Goal: Check status

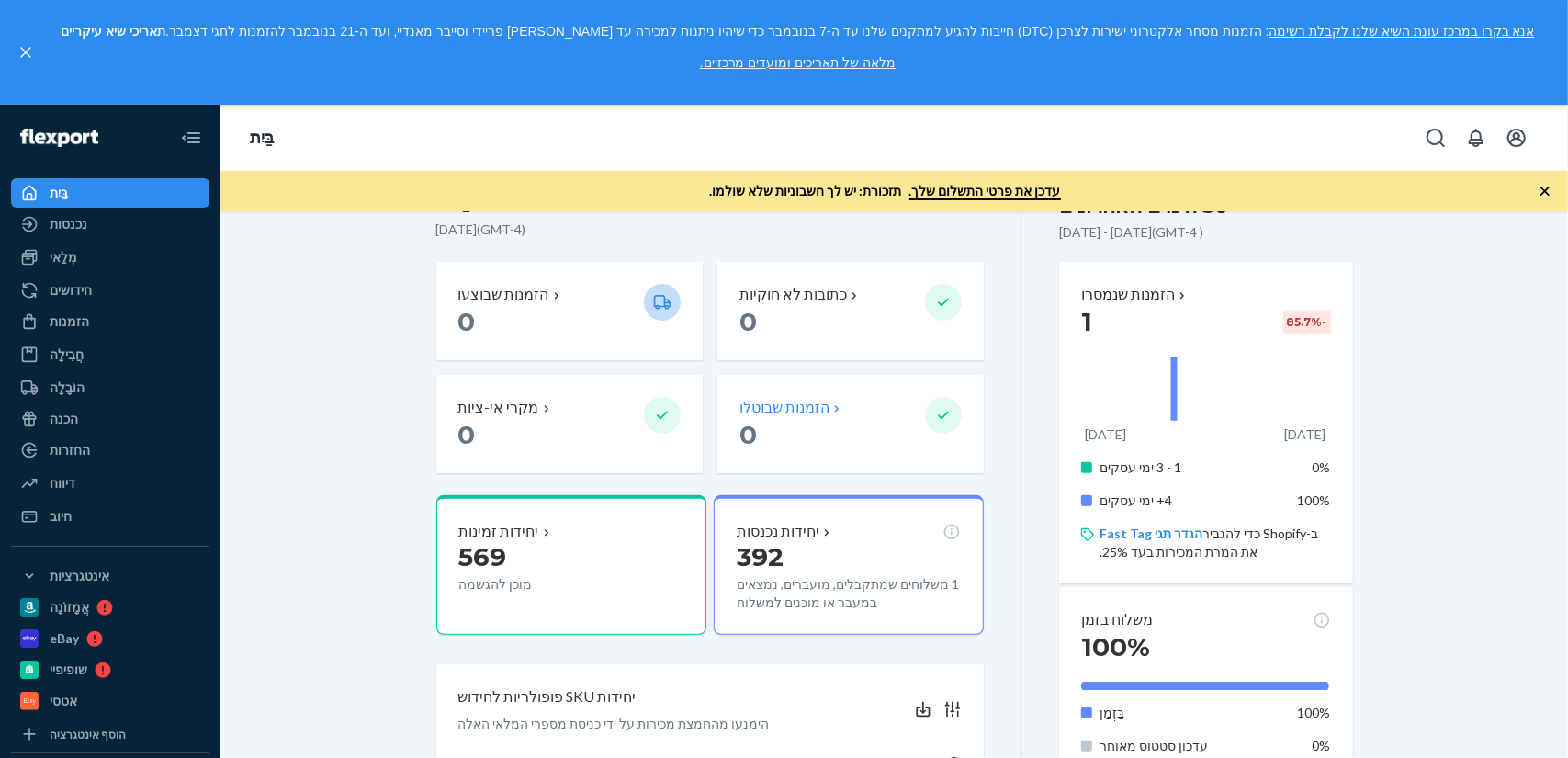
scroll to position [460, 0]
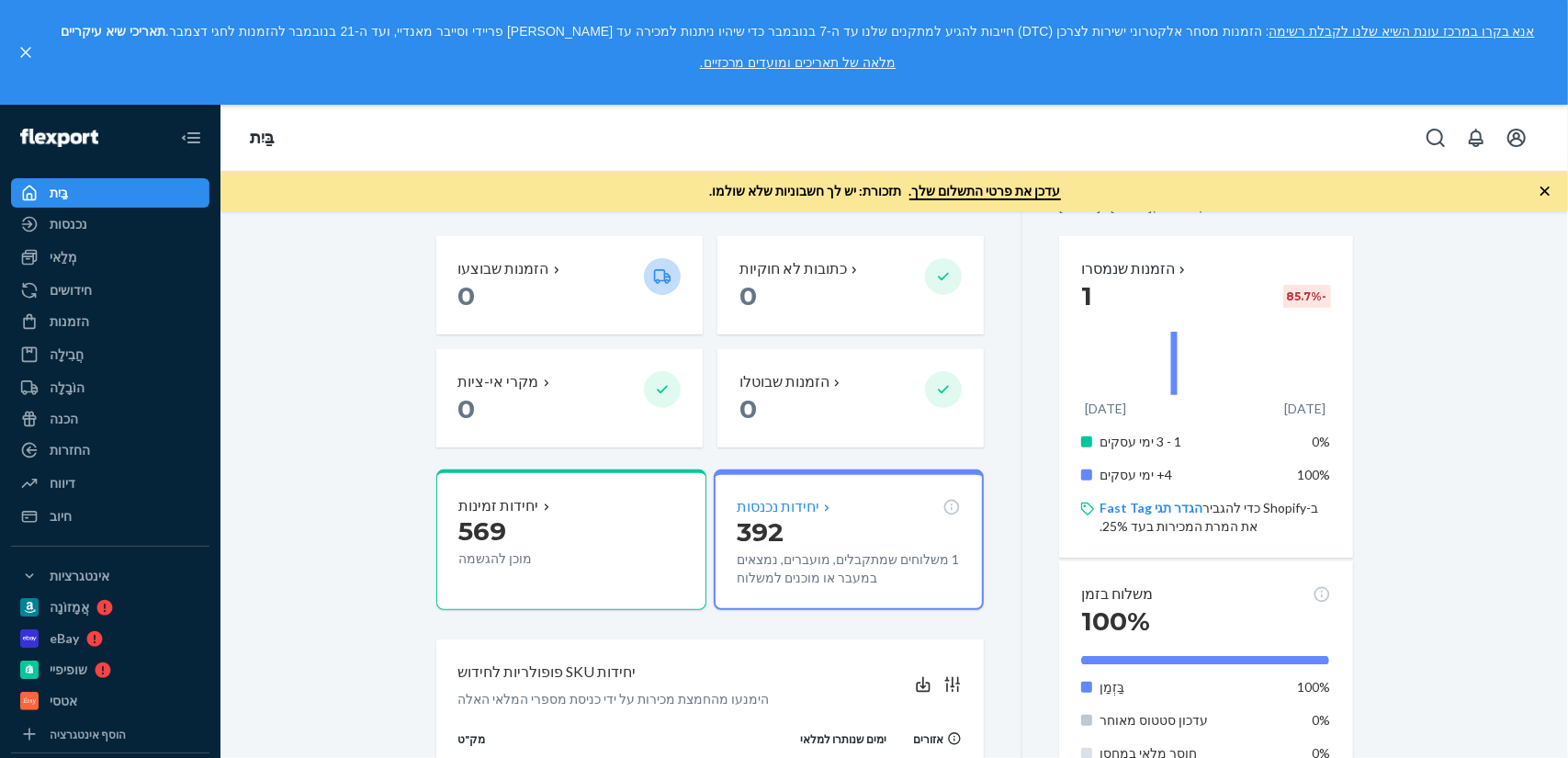
click at [823, 534] on p "392" at bounding box center [849, 531] width 224 height 33
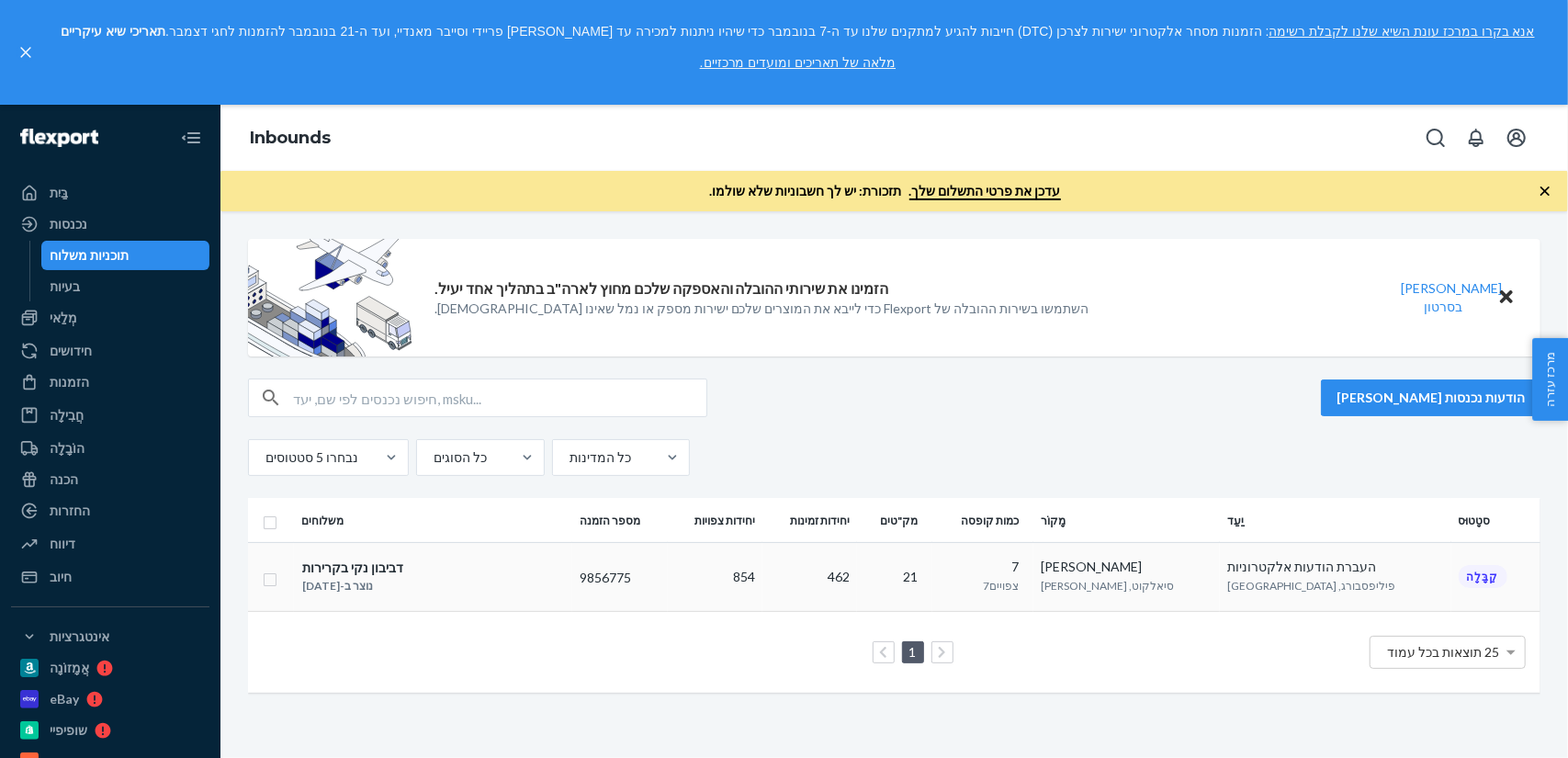
click at [1109, 587] on font "סיאלקוט, [PERSON_NAME]" at bounding box center [1108, 586] width 134 height 14
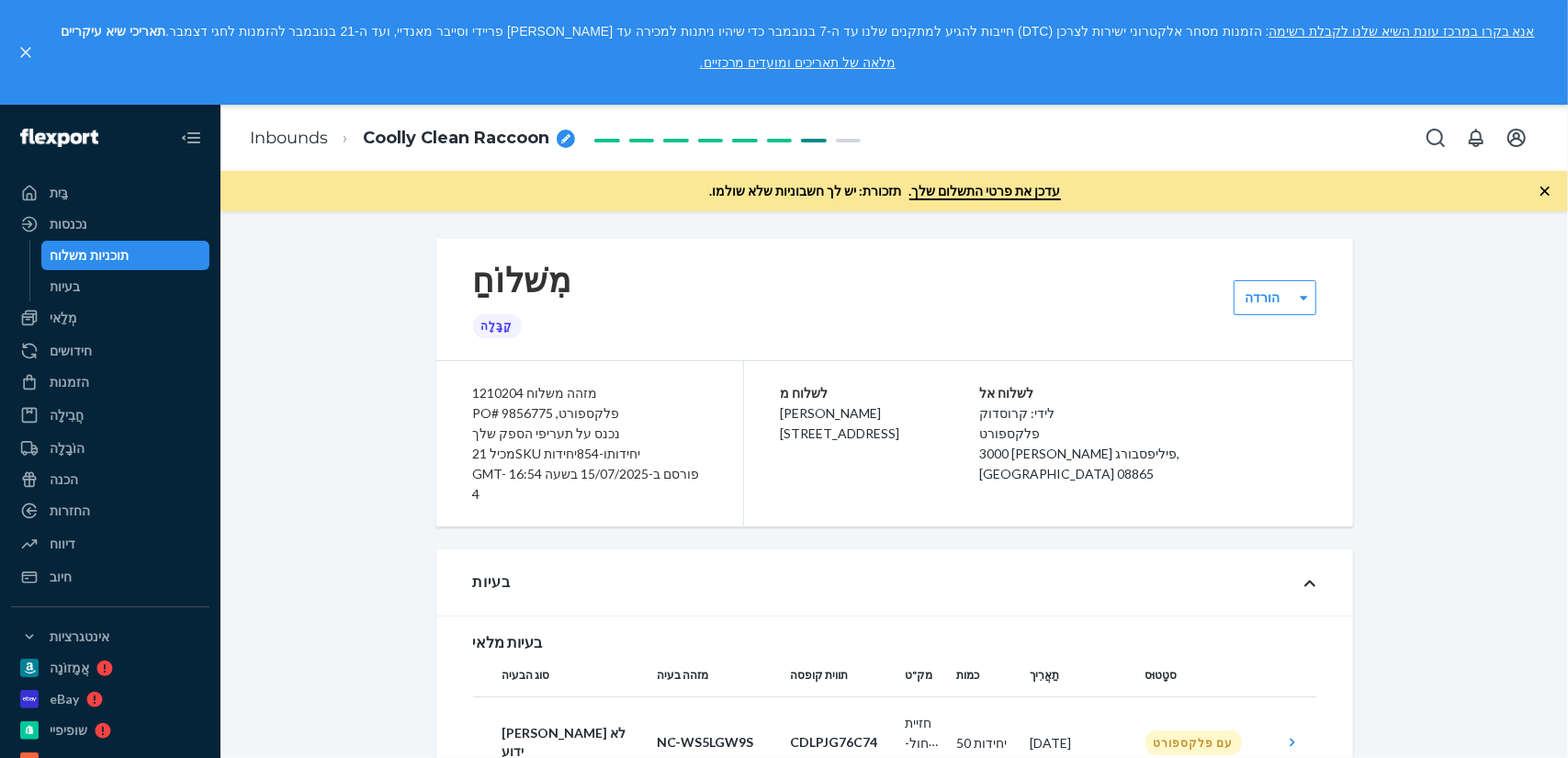
click at [117, 264] on div "תוכניות משלוח" at bounding box center [90, 256] width 79 height 19
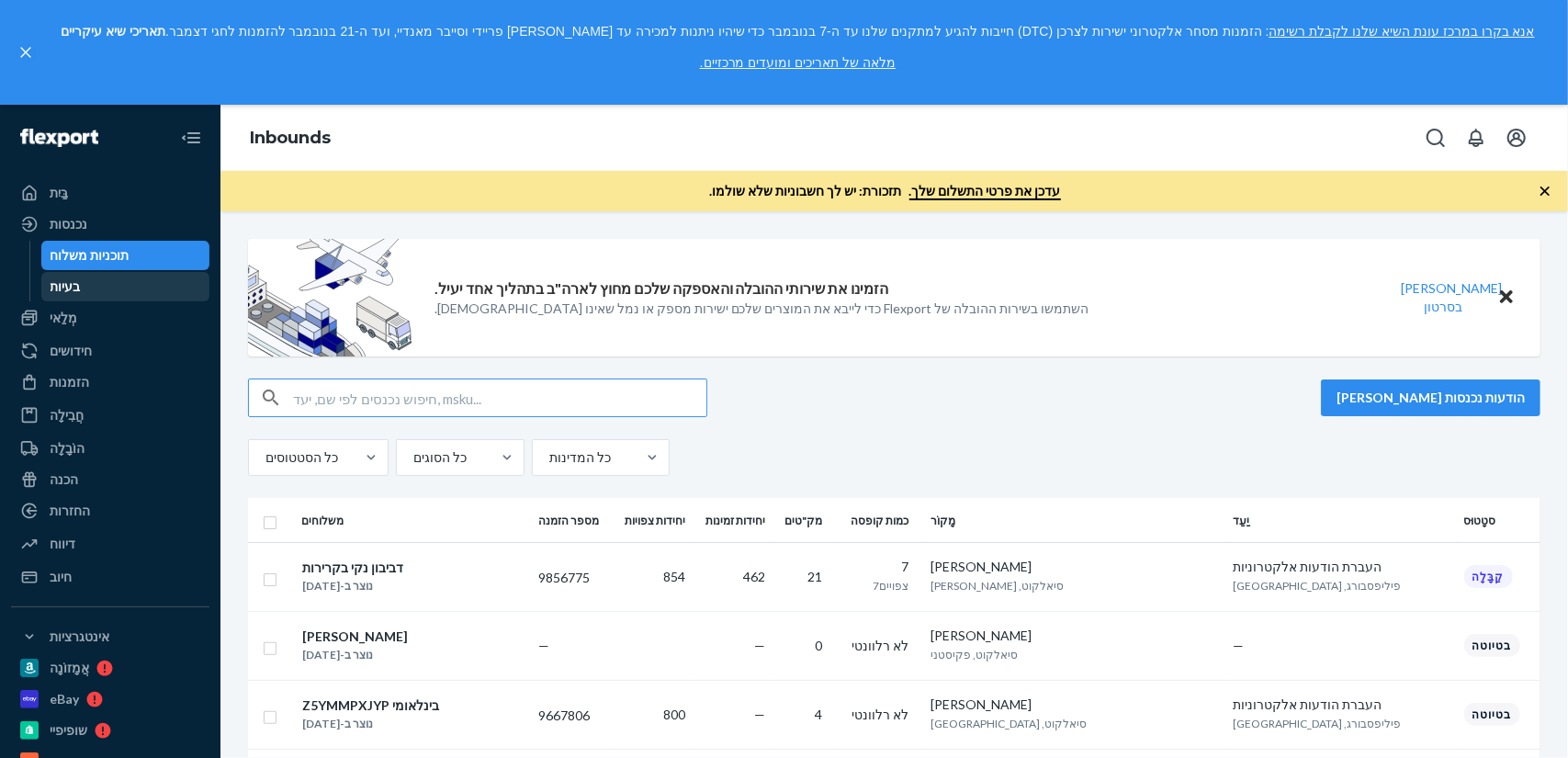
click at [44, 184] on div "בַּיִת" at bounding box center [110, 192] width 195 height 25
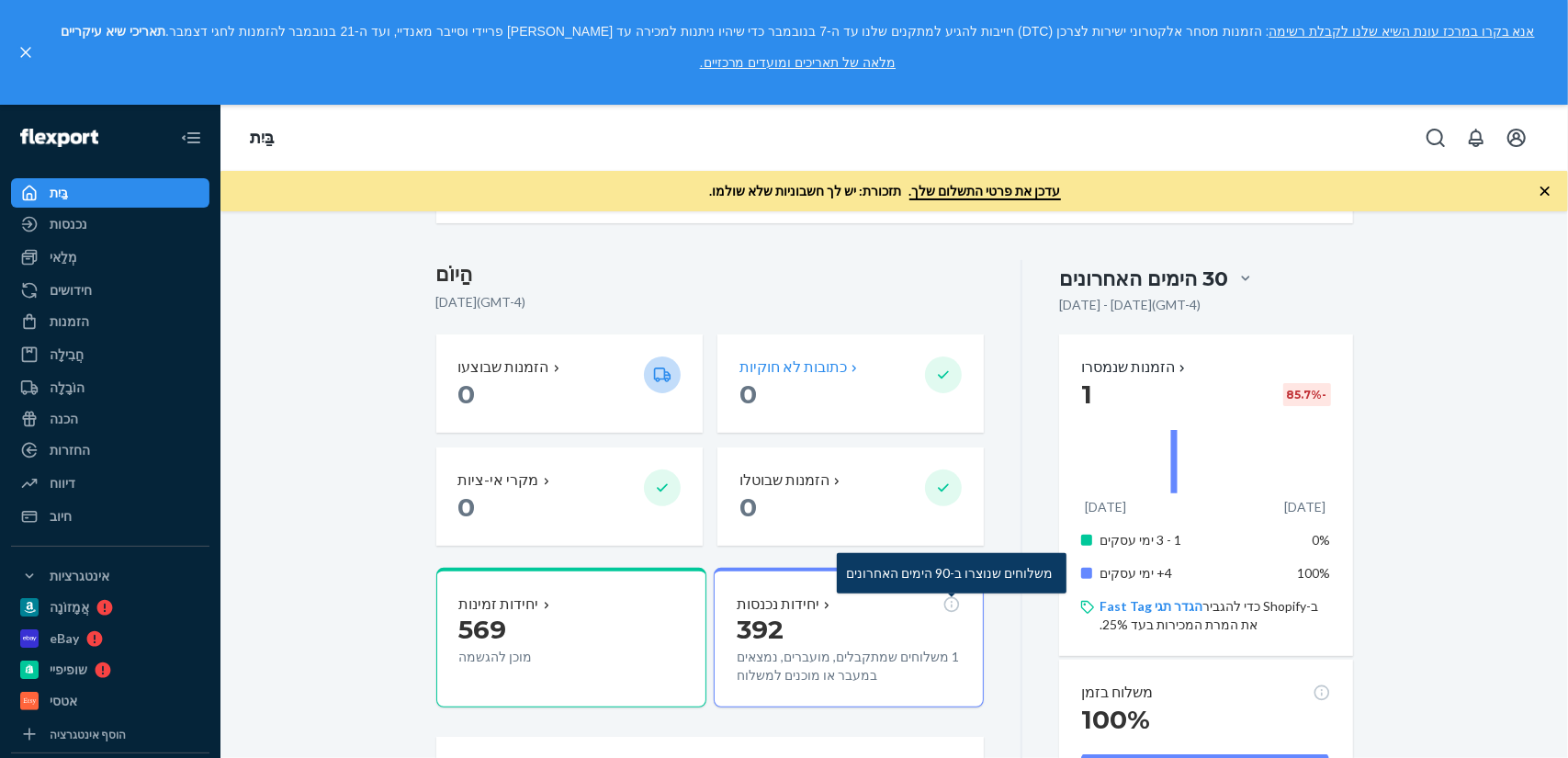
scroll to position [367, 0]
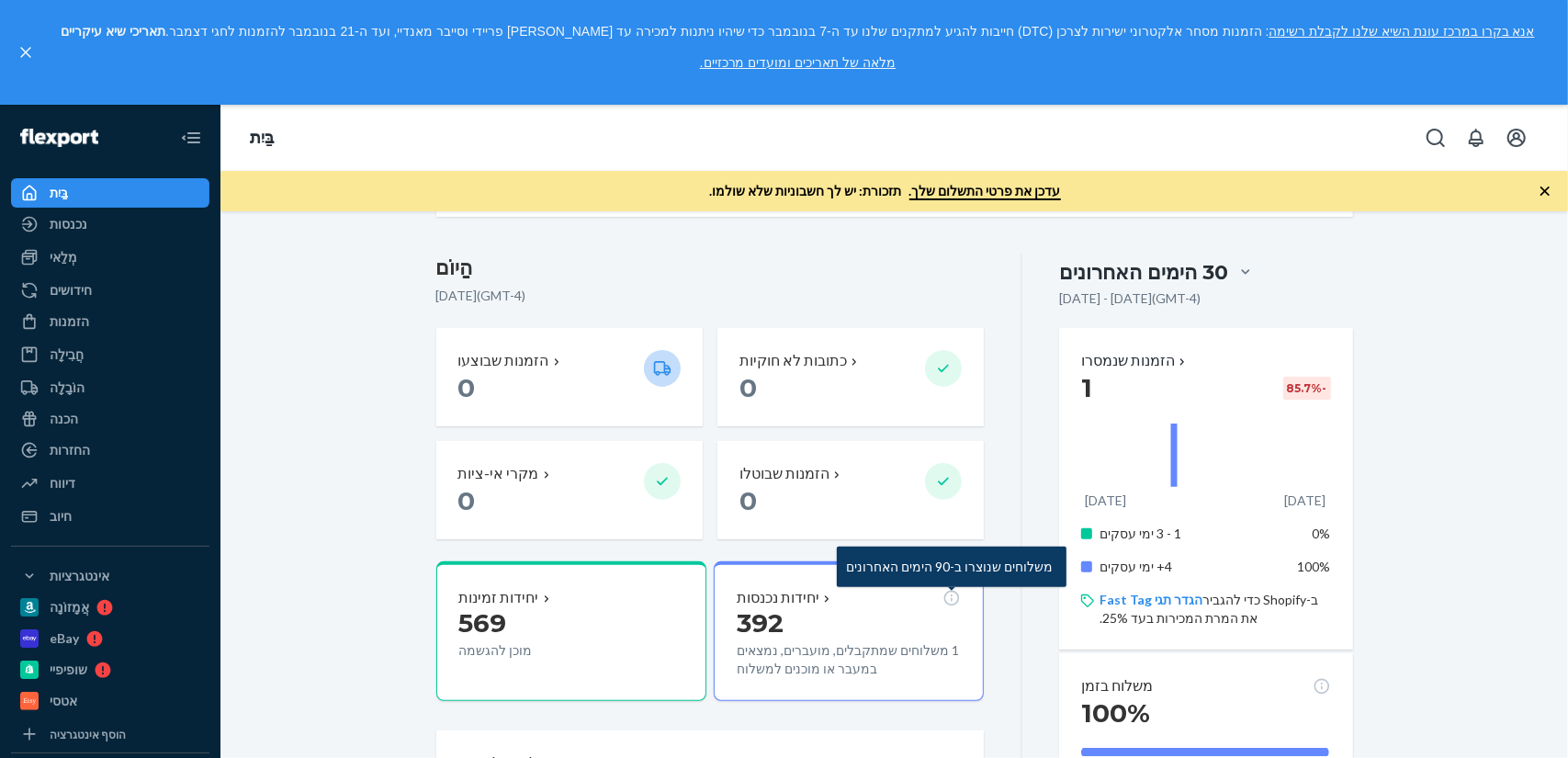
drag, startPoint x: 789, startPoint y: 604, endPoint x: 808, endPoint y: 606, distance: 19.1
click at [808, 606] on div "יחידות נכנסות" at bounding box center [785, 598] width 97 height 21
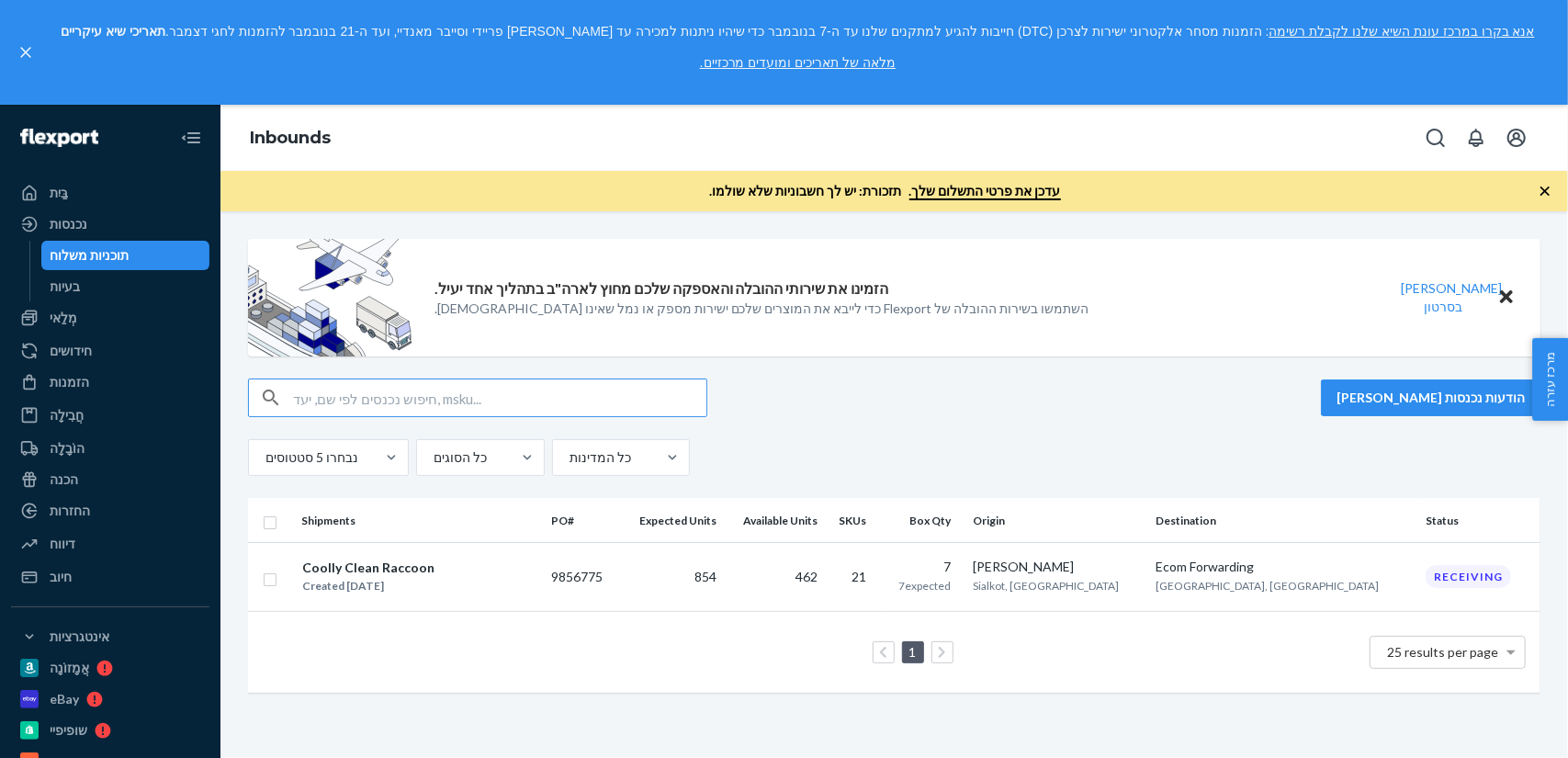
drag, startPoint x: 1075, startPoint y: 578, endPoint x: 1059, endPoint y: 568, distance: 18.9
click at [966, 577] on td "7 7 expected" at bounding box center [923, 576] width 85 height 69
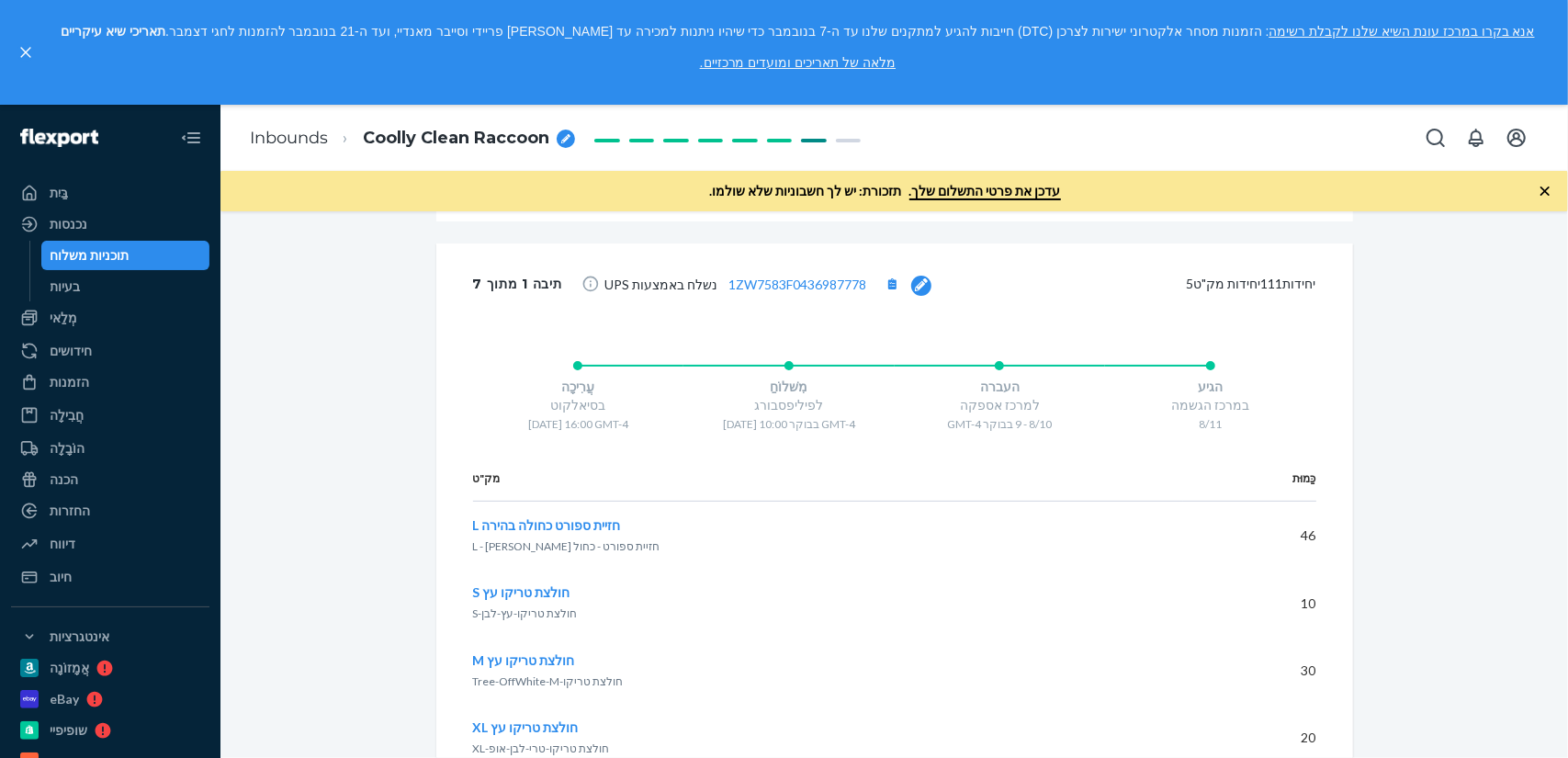
scroll to position [2848, 0]
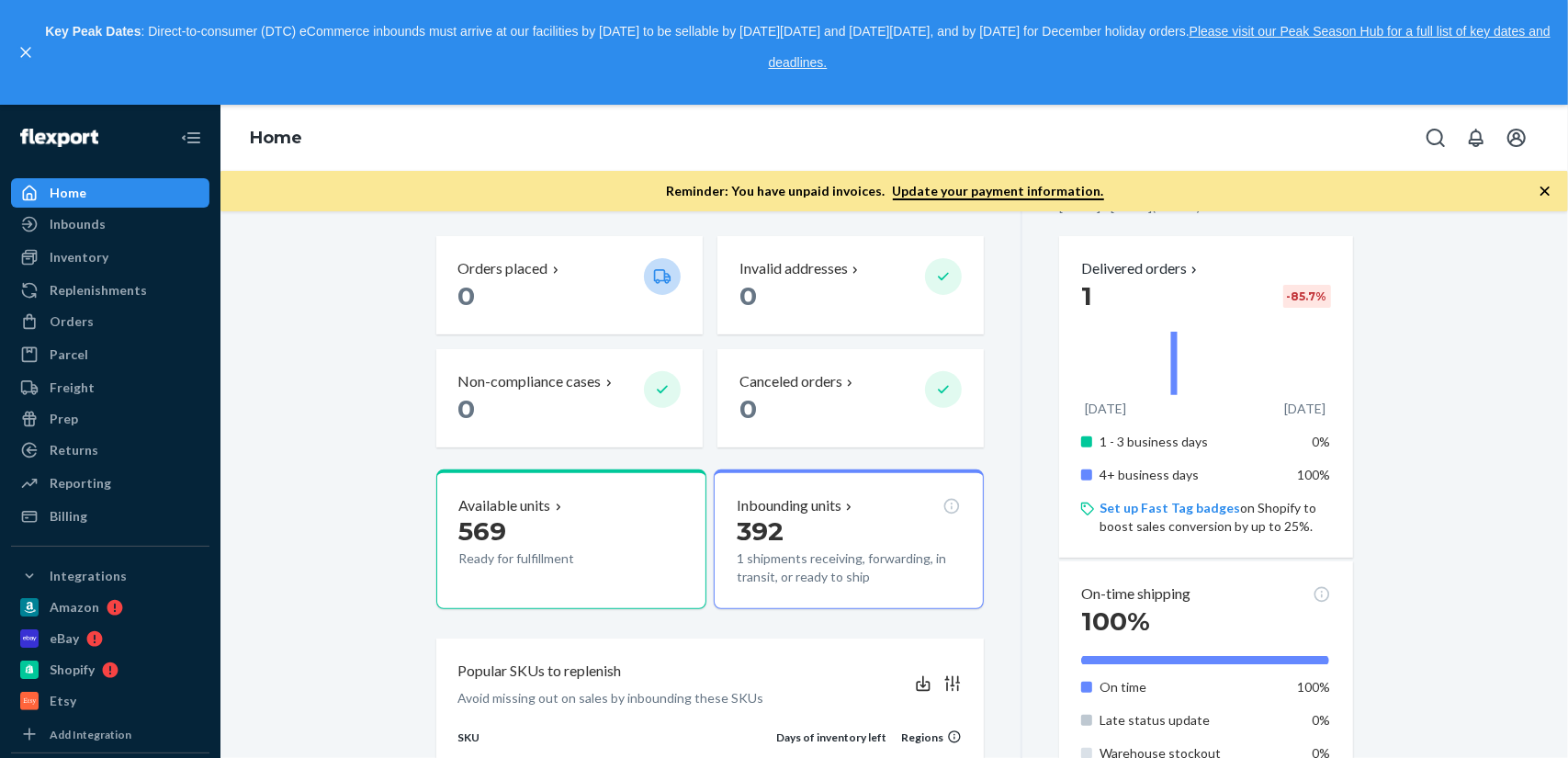
scroll to position [552, 0]
